Goal: Information Seeking & Learning: Learn about a topic

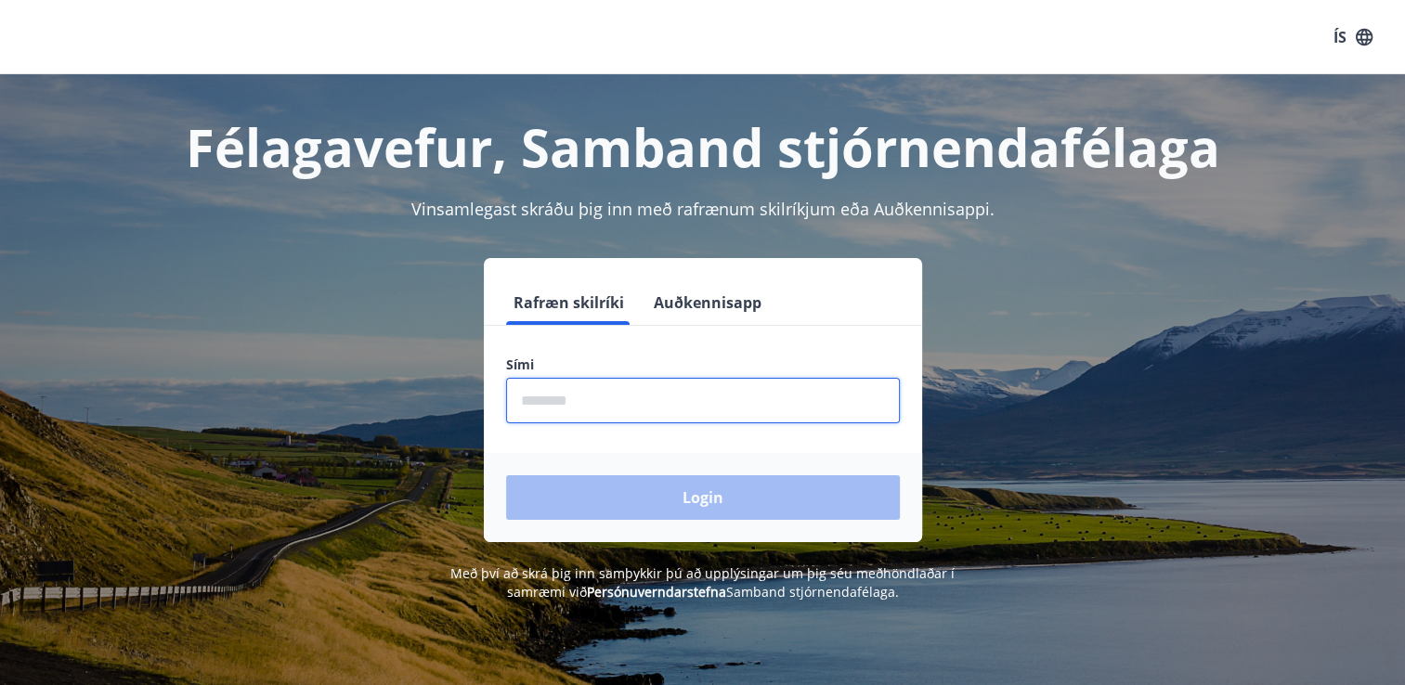
click at [608, 399] on input "phone" at bounding box center [703, 401] width 394 height 46
type input "********"
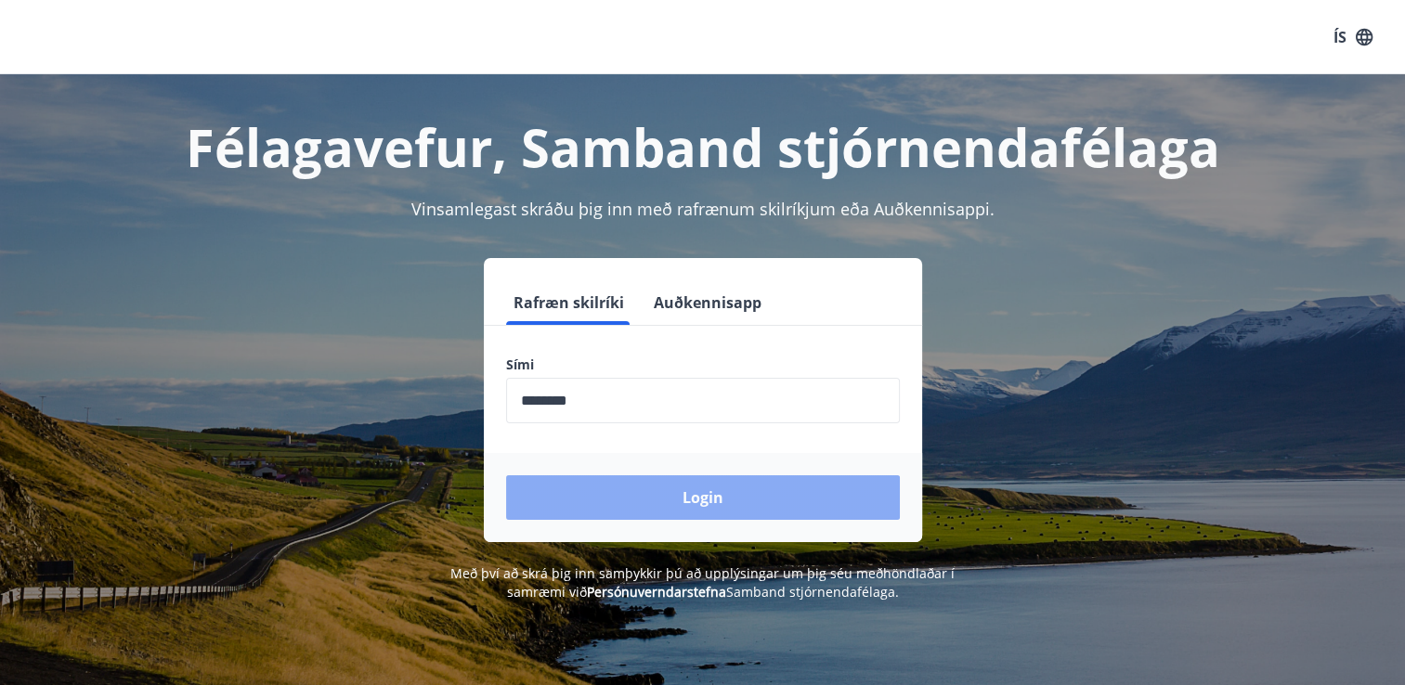
click at [605, 494] on button "Login" at bounding box center [703, 497] width 394 height 45
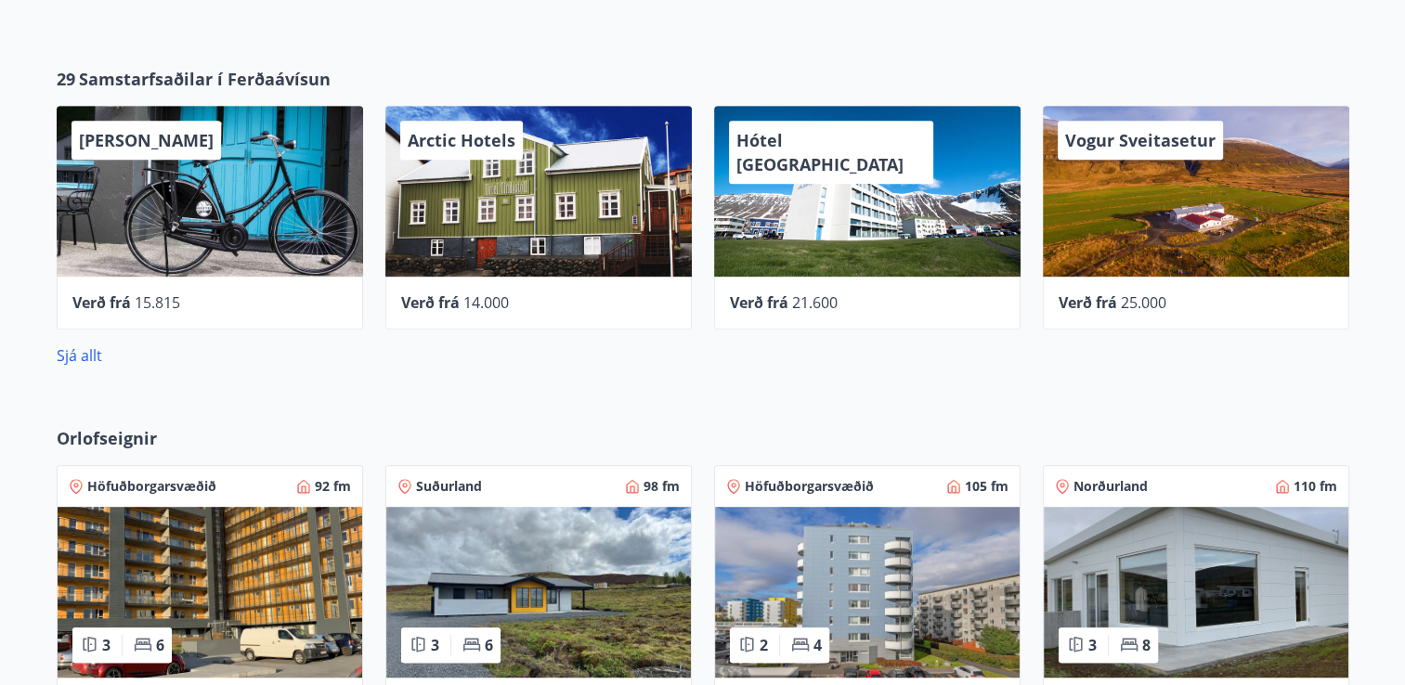
scroll to position [917, 0]
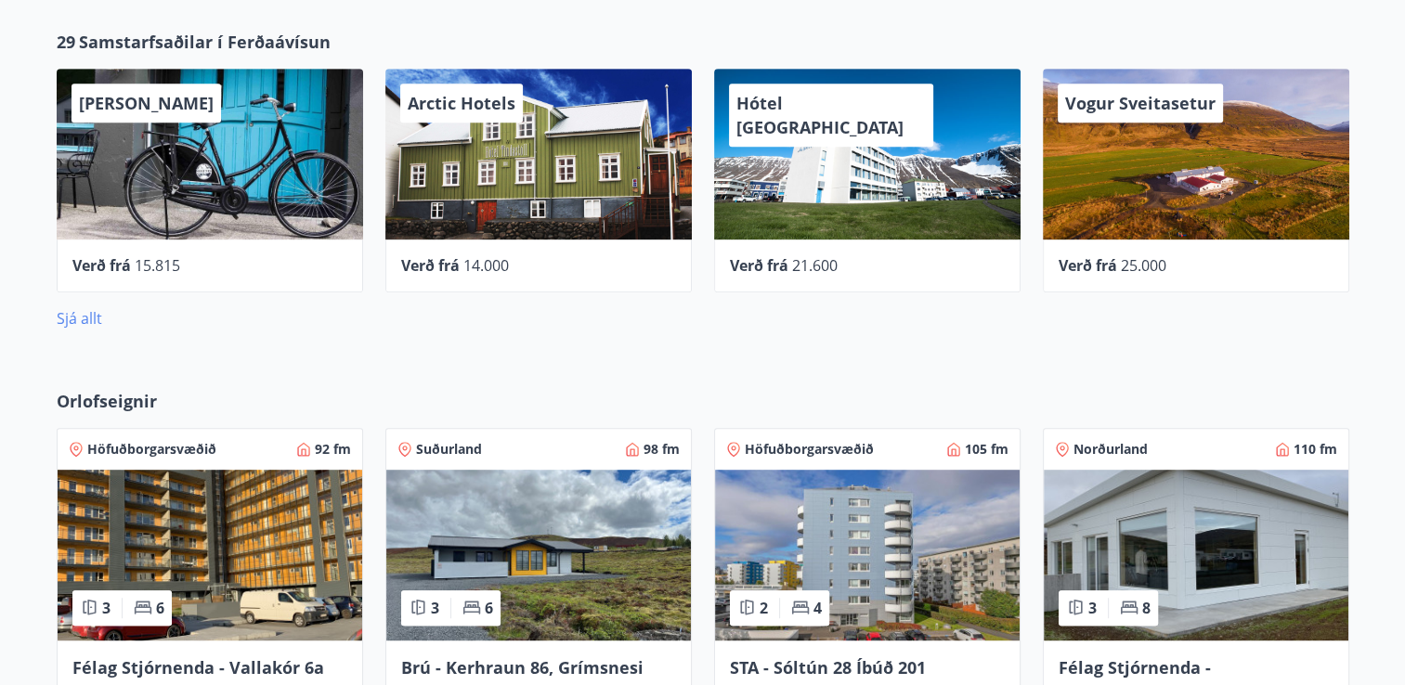
click at [83, 325] on link "Sjá allt" at bounding box center [80, 318] width 46 height 20
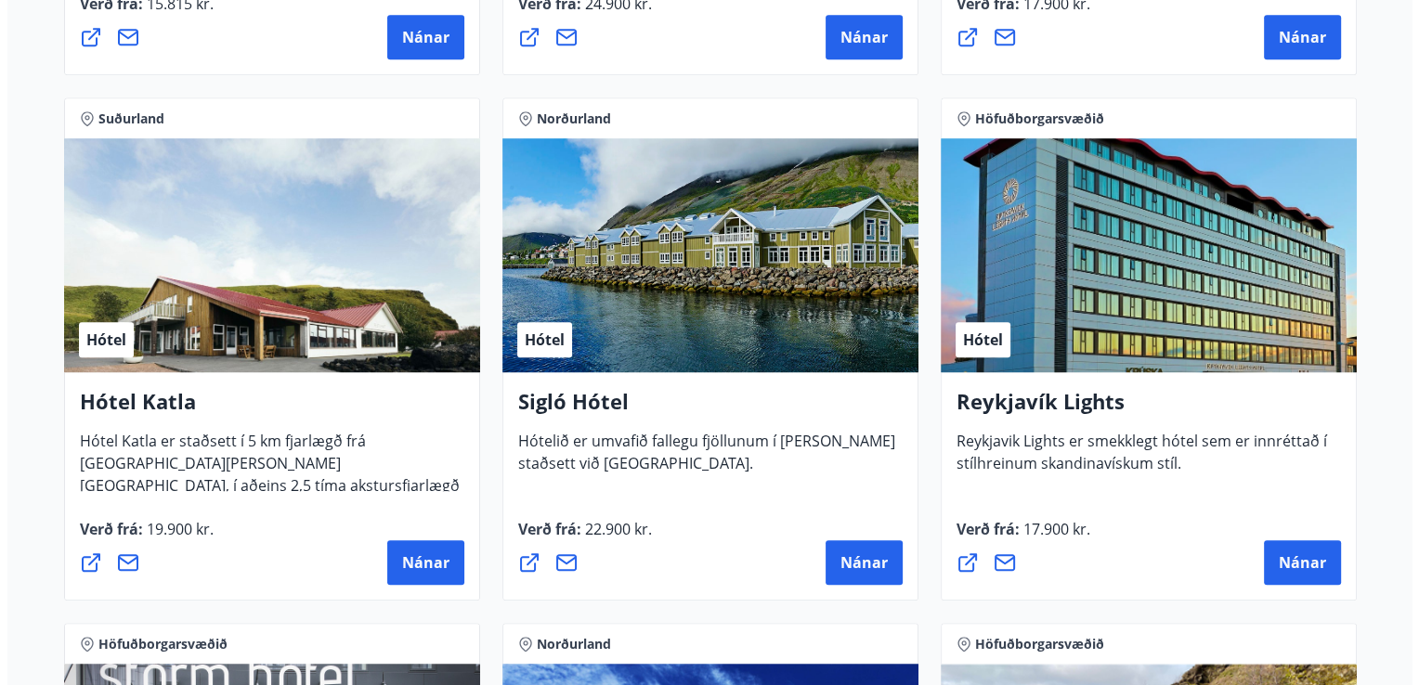
scroll to position [1349, 0]
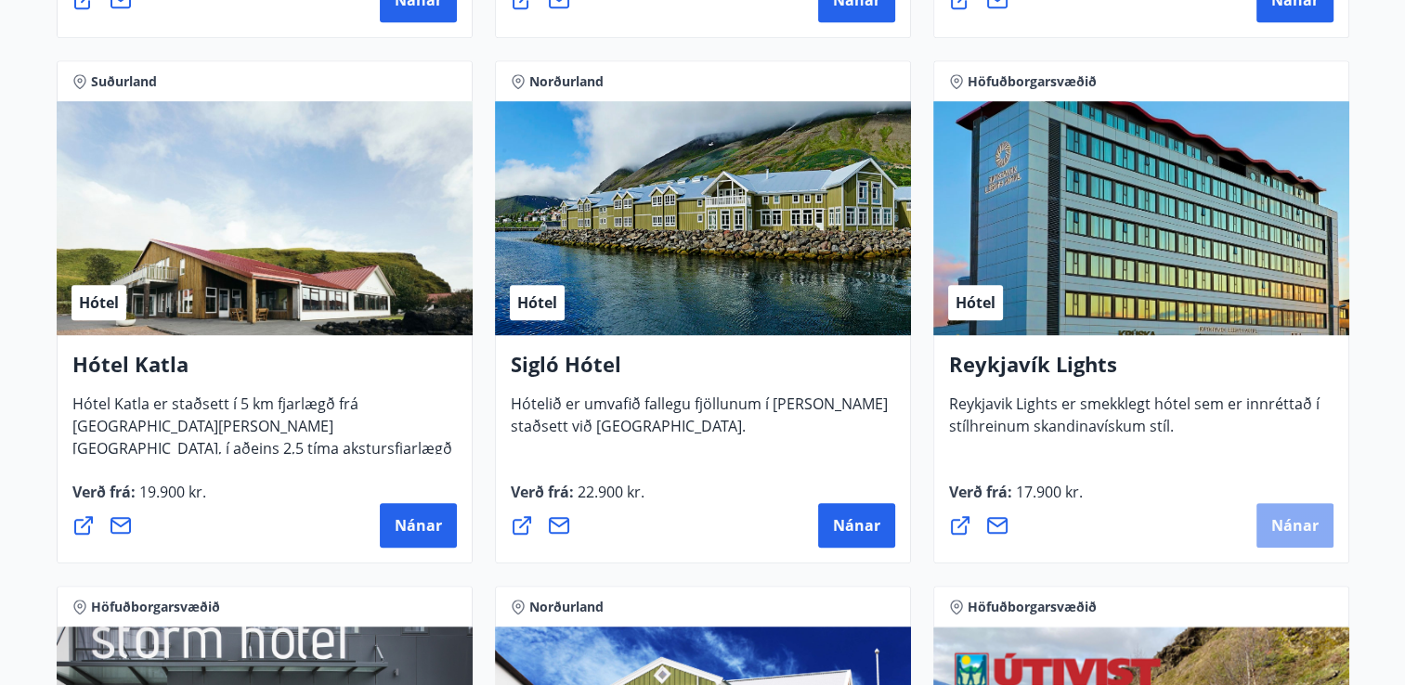
click at [1303, 523] on span "Nánar" at bounding box center [1294, 525] width 47 height 20
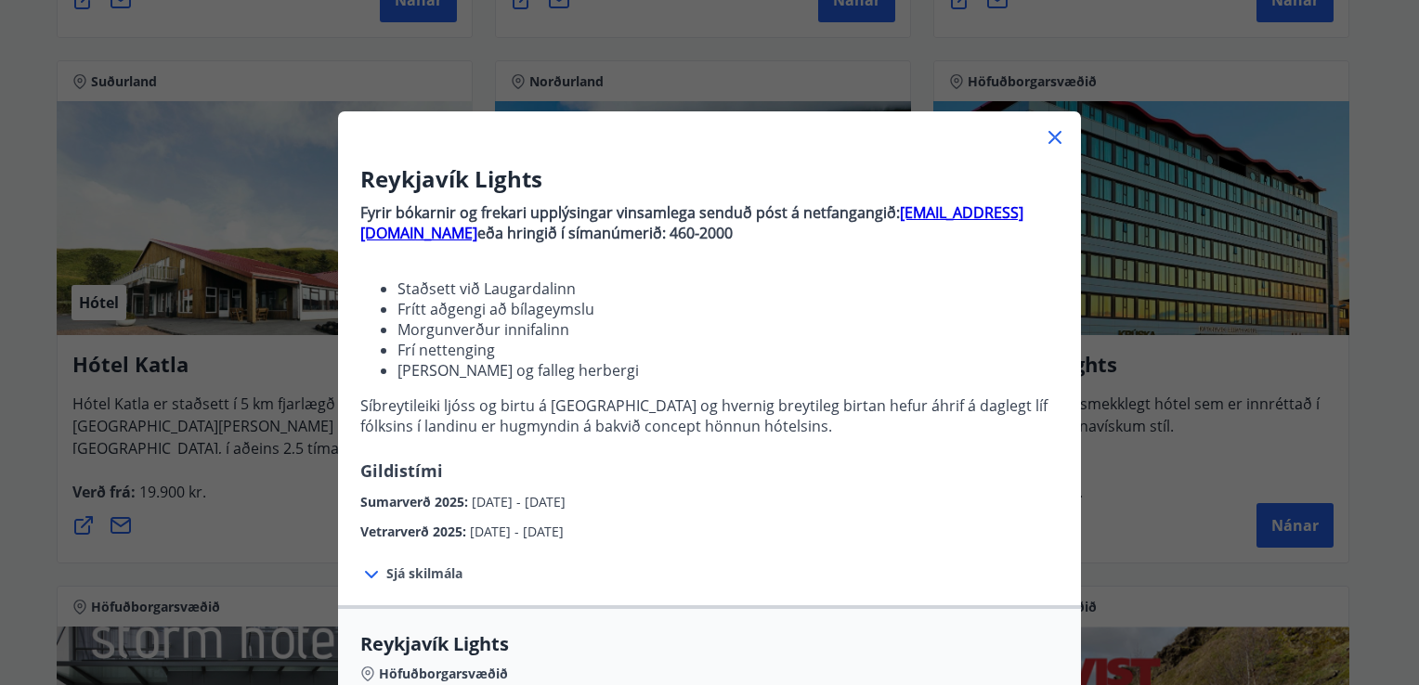
click at [411, 574] on span "Sjá skilmála" at bounding box center [424, 574] width 76 height 19
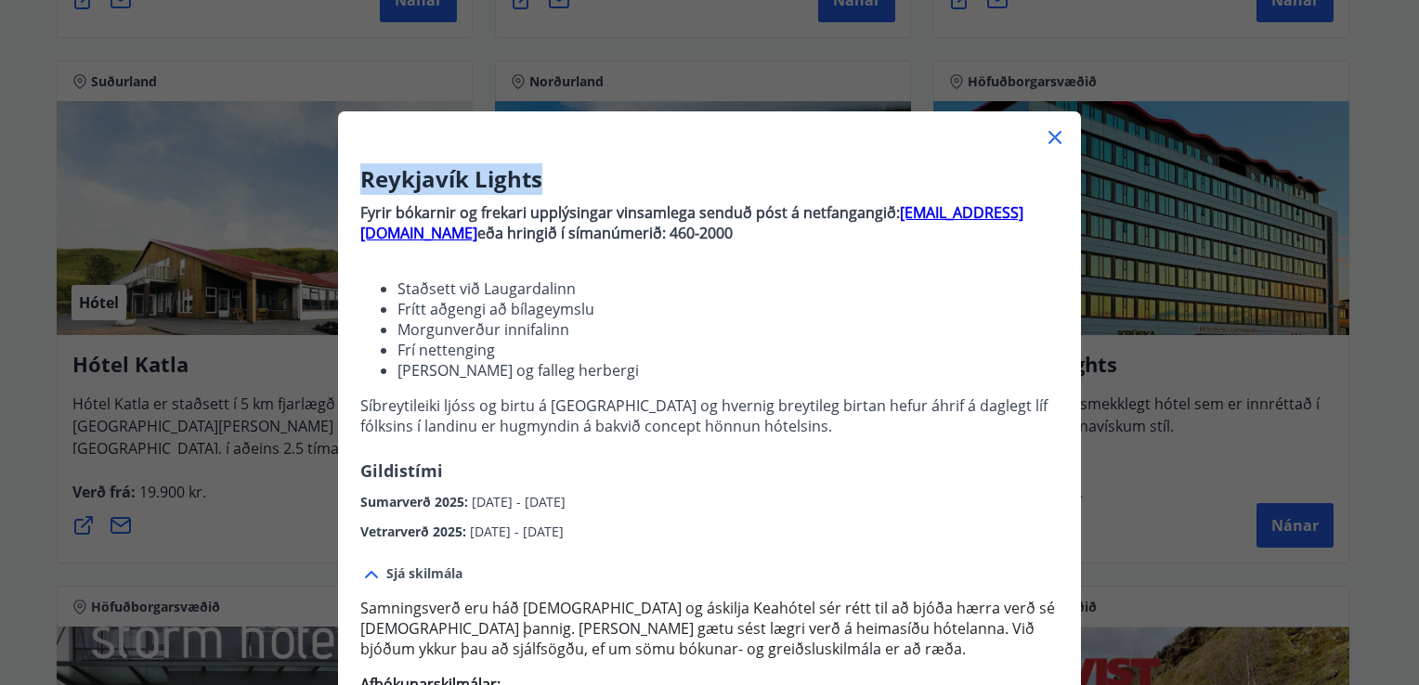
drag, startPoint x: 872, startPoint y: 171, endPoint x: 877, endPoint y: 132, distance: 39.3
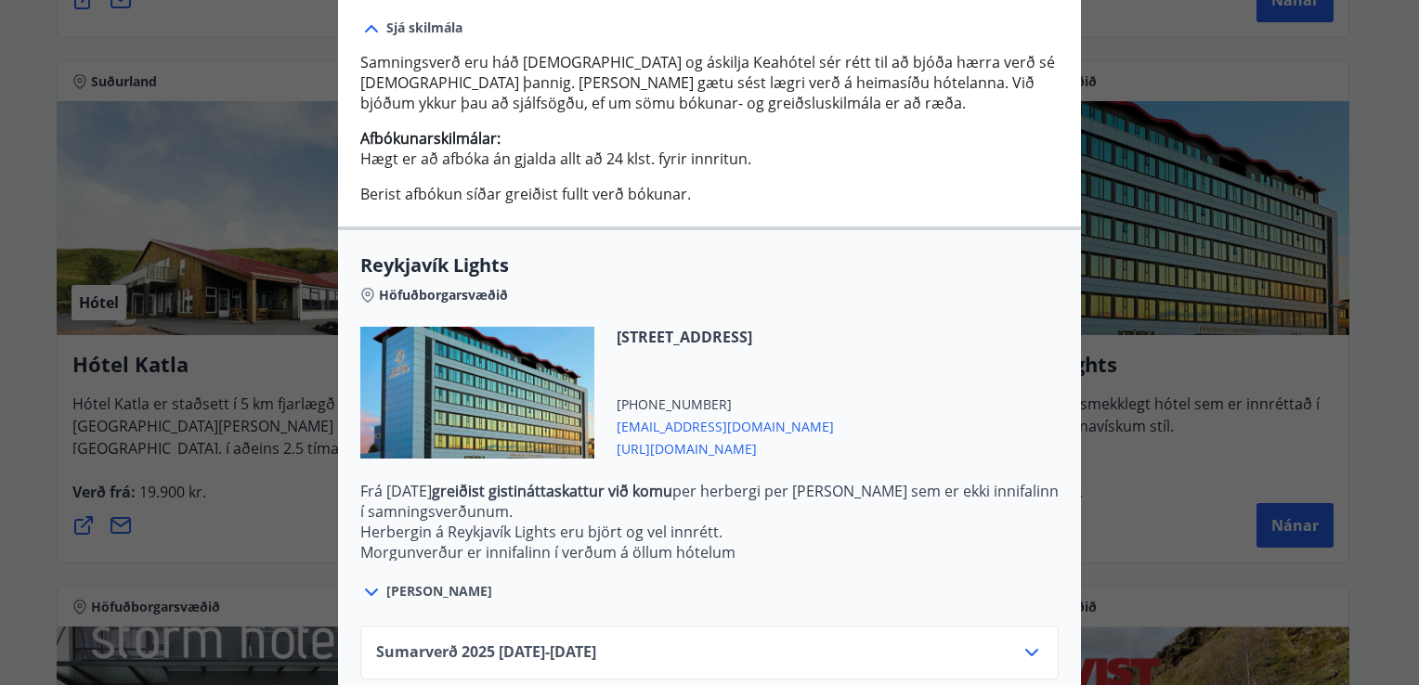
scroll to position [651, 0]
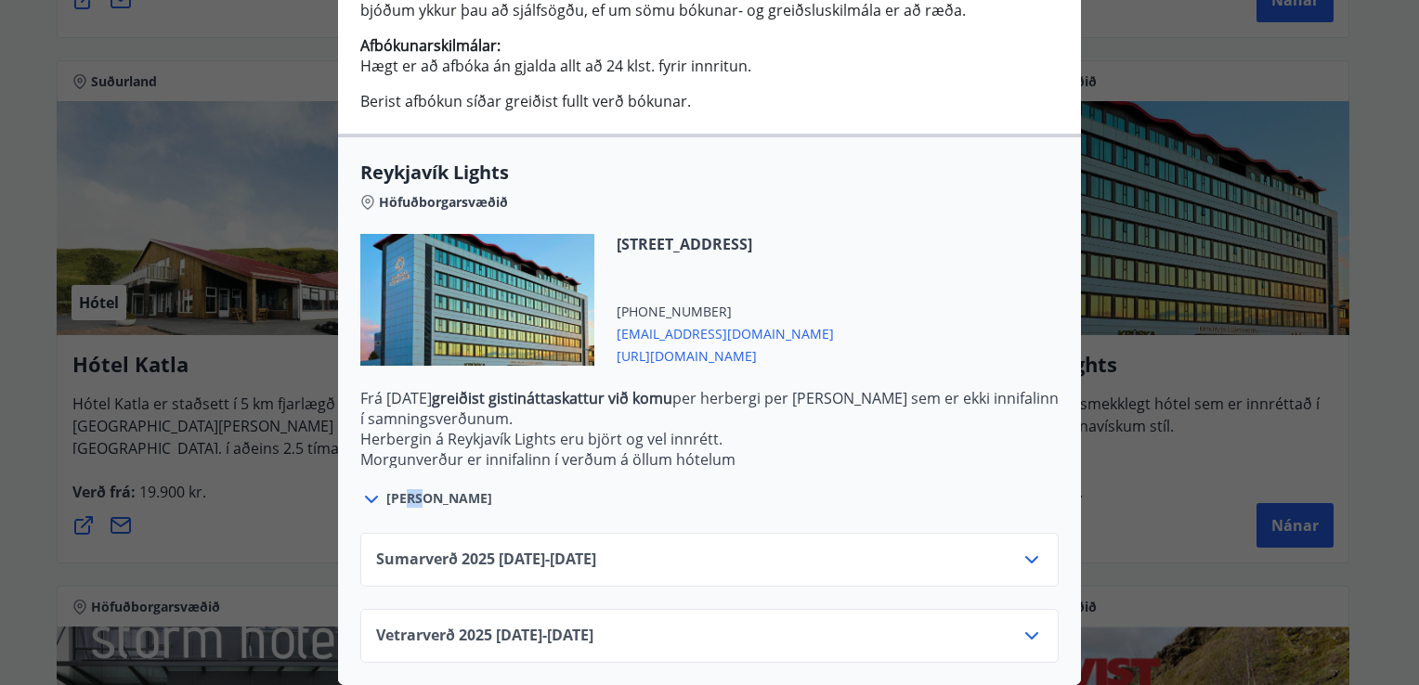
click at [392, 489] on span "[PERSON_NAME]" at bounding box center [439, 498] width 106 height 19
drag, startPoint x: 392, startPoint y: 488, endPoint x: 368, endPoint y: 487, distance: 24.2
click at [368, 496] on icon at bounding box center [371, 499] width 13 height 7
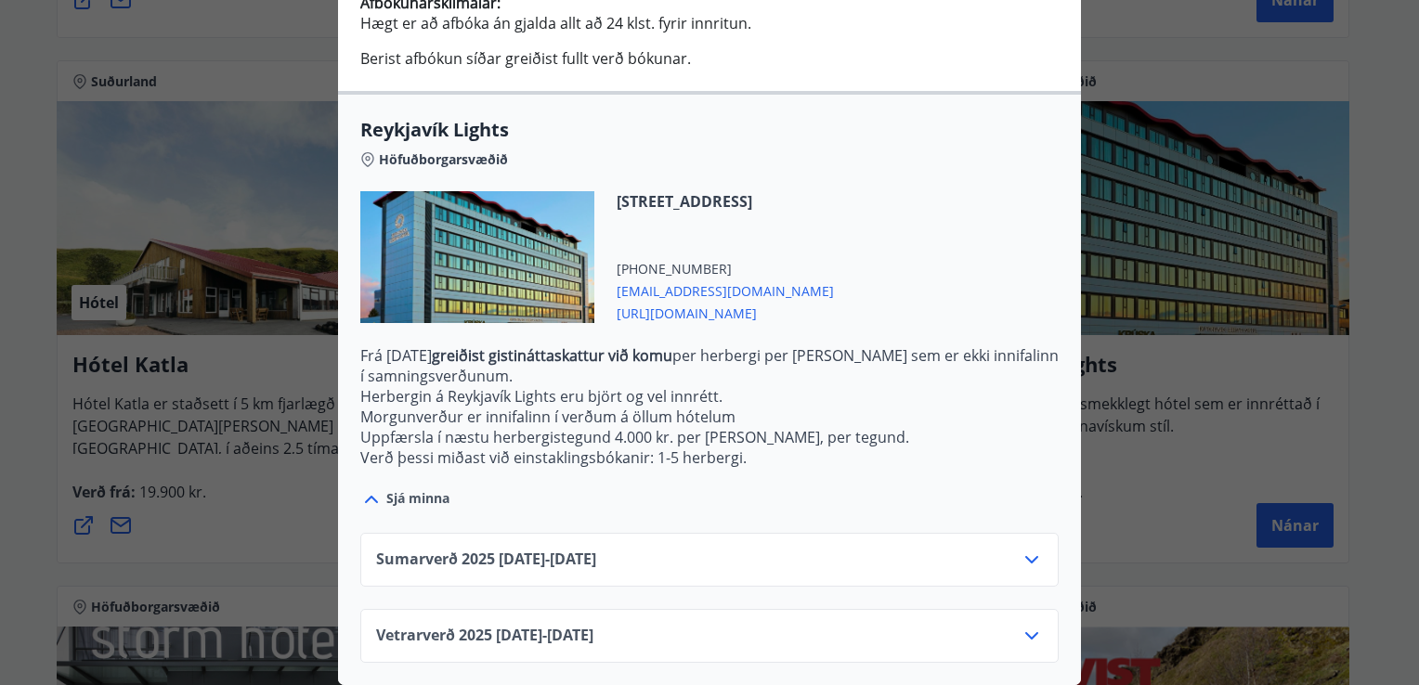
scroll to position [694, 0]
drag, startPoint x: 915, startPoint y: 303, endPoint x: 607, endPoint y: 318, distance: 307.8
click at [607, 318] on div "[STREET_ADDRESS] [PHONE_NUMBER] [EMAIL_ADDRESS][DOMAIN_NAME] [URL][DOMAIN_NAME]" at bounding box center [709, 268] width 698 height 154
copy span "[URL][DOMAIN_NAME]"
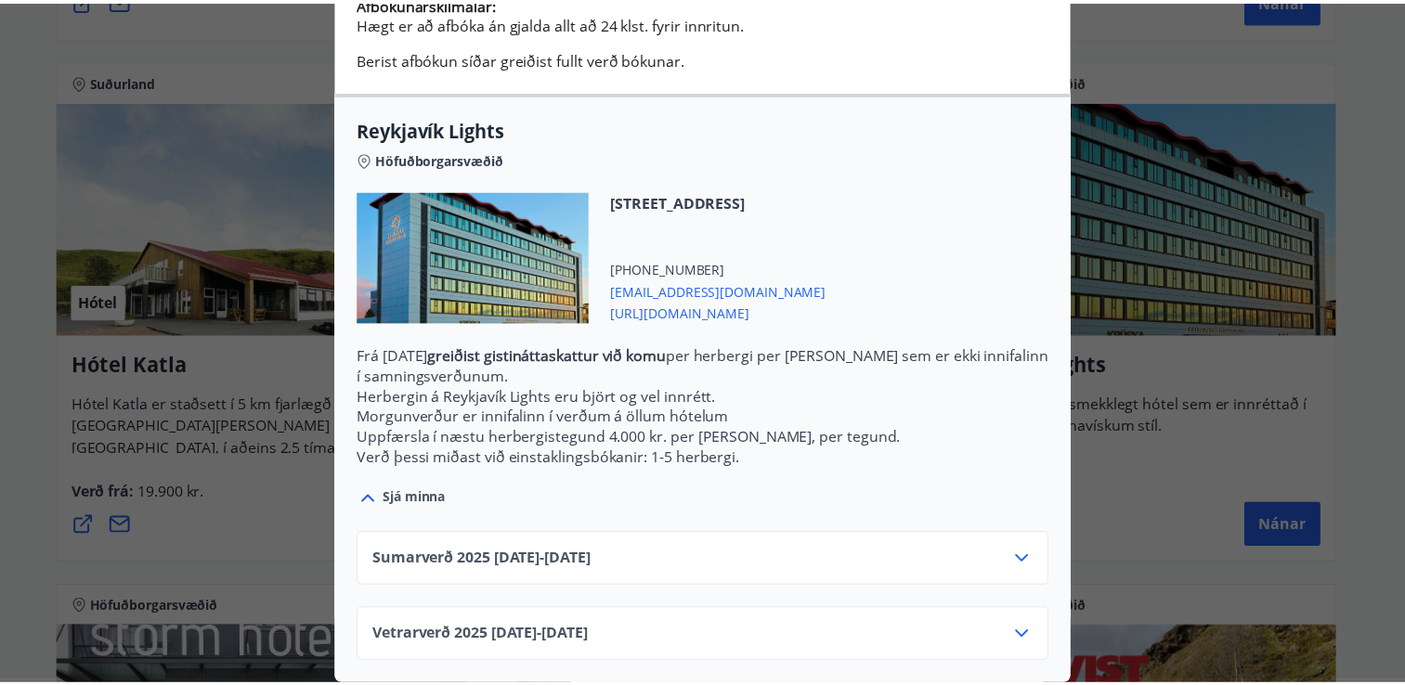
scroll to position [0, 0]
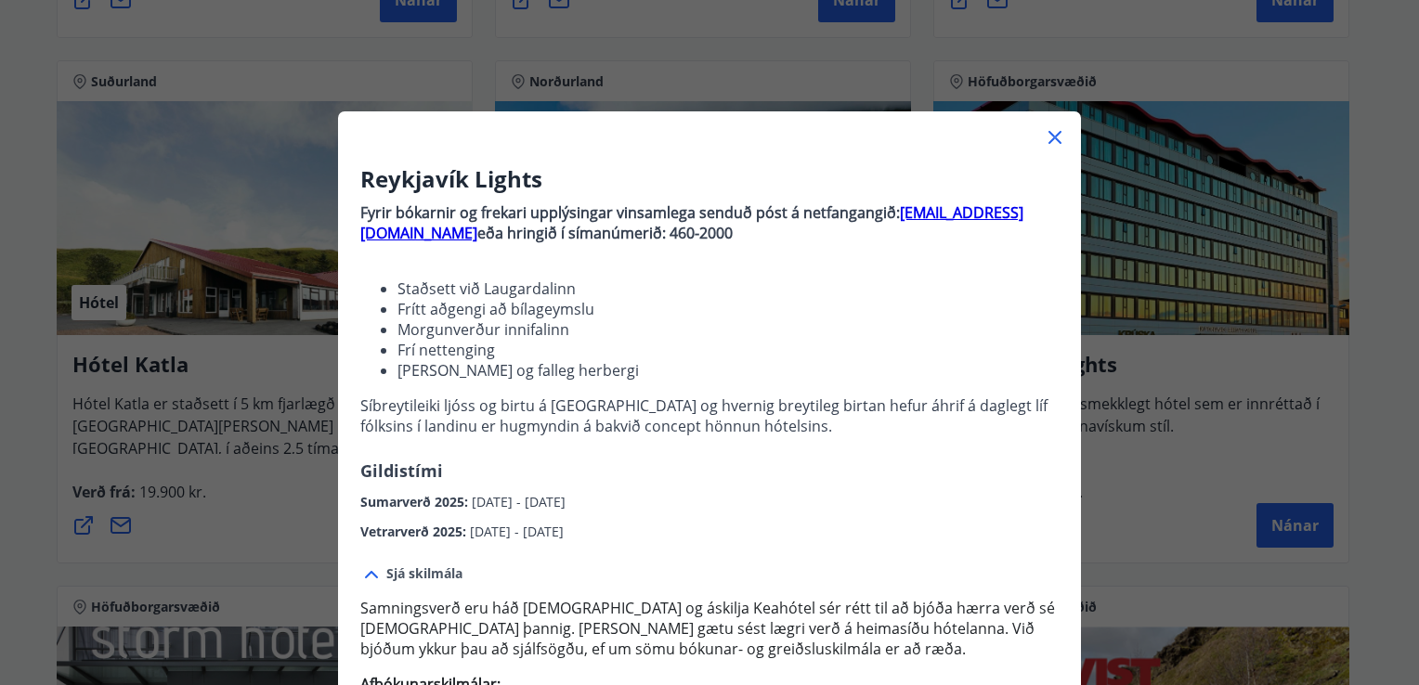
click at [1403, 208] on div "Reykjavík Lights Fyrir bókarnir og frekari upplýsingar vinsamlega senduð póst á…" at bounding box center [709, 342] width 1419 height 685
click at [1048, 134] on icon at bounding box center [1055, 137] width 22 height 22
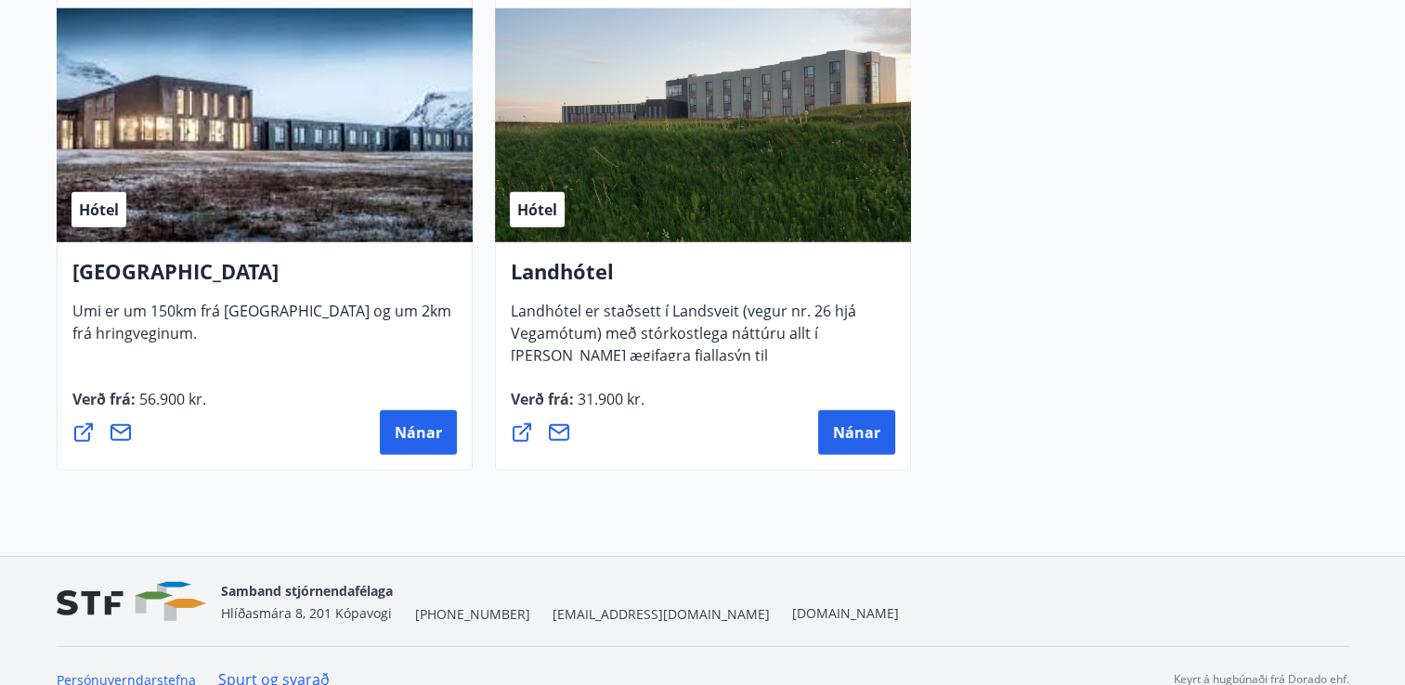
scroll to position [5138, 0]
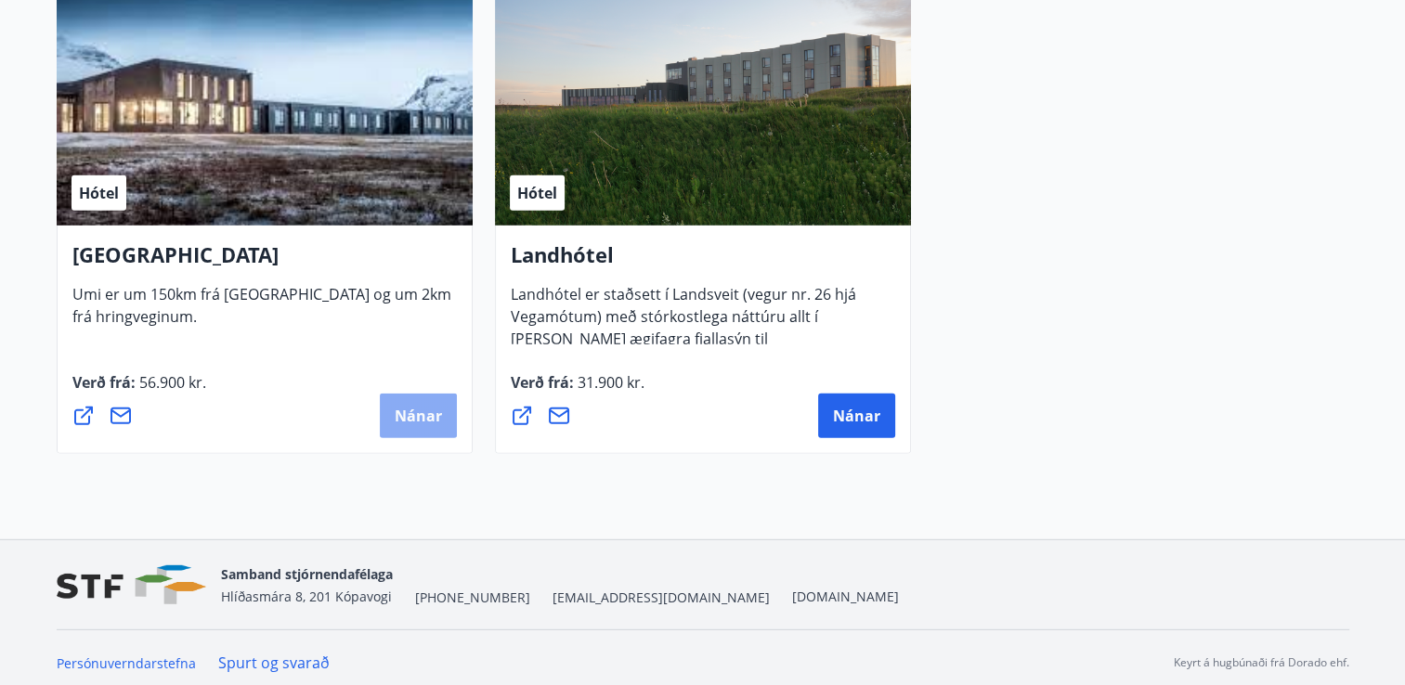
click at [403, 411] on span "Nánar" at bounding box center [418, 416] width 47 height 20
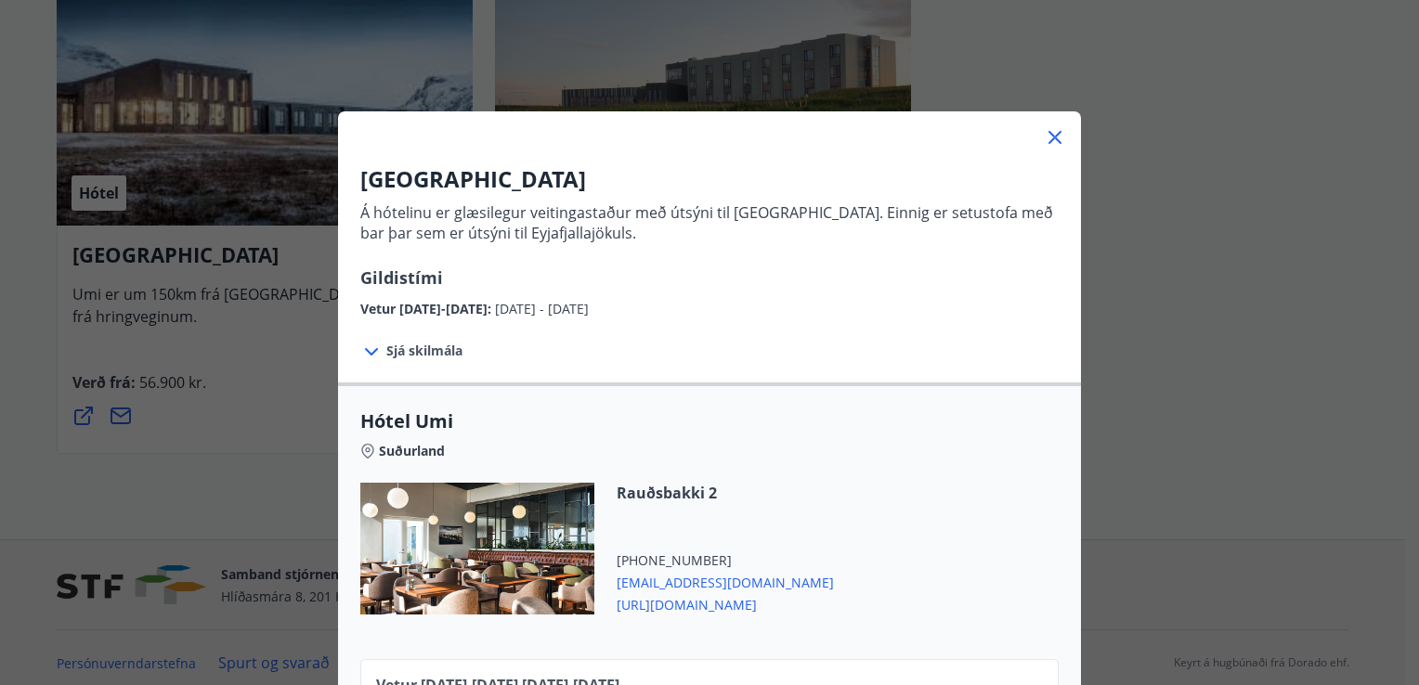
click at [1044, 132] on icon at bounding box center [1055, 137] width 22 height 22
